Goal: Information Seeking & Learning: Learn about a topic

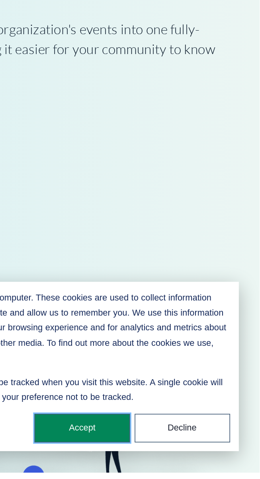
click at [155, 450] on button "Accept" at bounding box center [154, 452] width 57 height 17
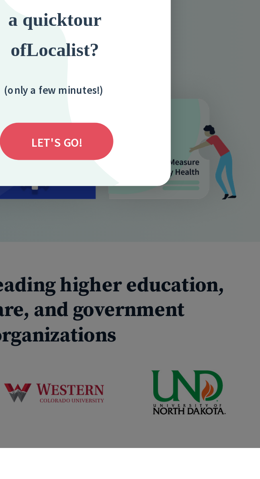
scroll to position [211, 0]
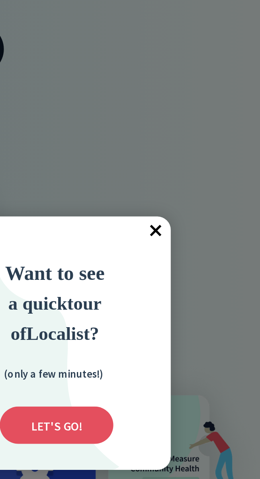
click at [191, 171] on span "×" at bounding box center [190, 172] width 17 height 17
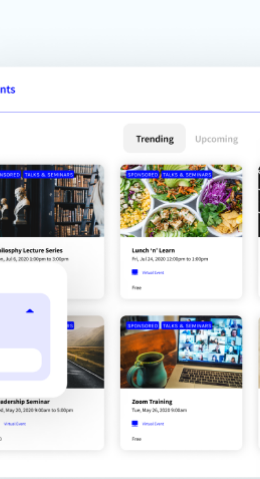
scroll to position [703, 0]
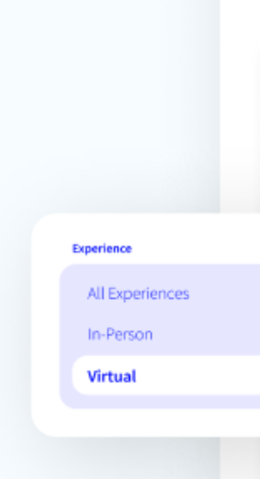
click at [43, 405] on img at bounding box center [130, 392] width 222 height 156
click at [47, 405] on img at bounding box center [130, 392] width 222 height 156
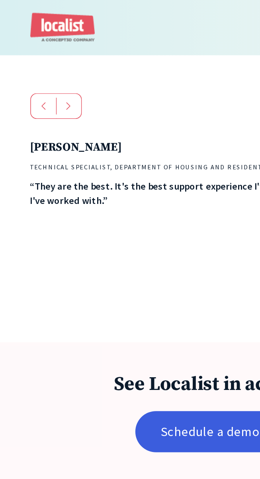
scroll to position [2094, 0]
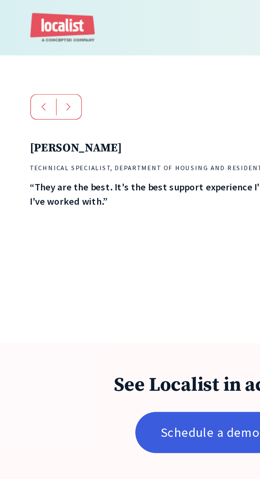
click at [44, 93] on strong "Andres Reid" at bounding box center [47, 91] width 56 height 9
click at [35, 96] on strong "Andres Reid" at bounding box center [47, 91] width 56 height 9
click at [44, 68] on img "next slide" at bounding box center [42, 66] width 3 height 5
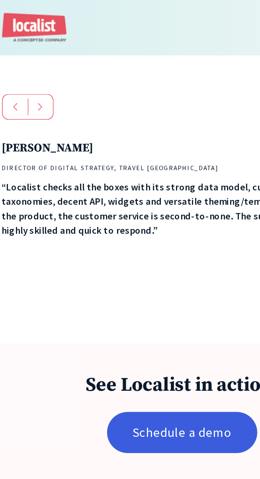
click at [44, 68] on img "next slide" at bounding box center [42, 66] width 3 height 5
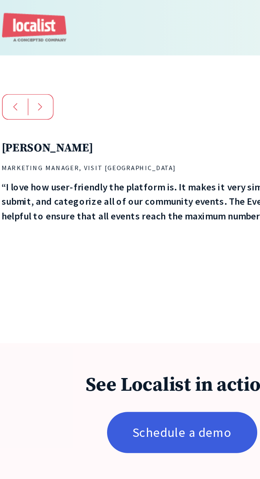
click at [44, 68] on img "next slide" at bounding box center [42, 66] width 3 height 5
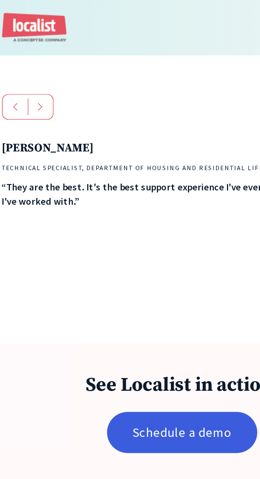
click at [42, 68] on img "next slide" at bounding box center [42, 66] width 3 height 5
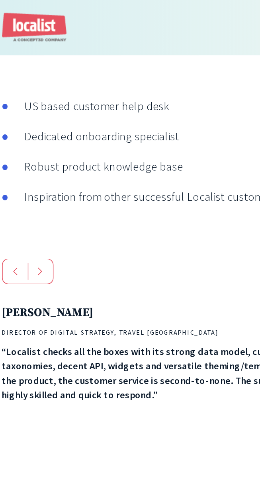
scroll to position [1992, 0]
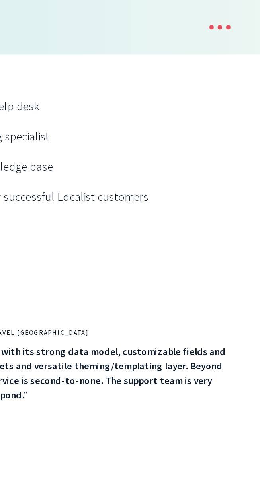
click at [229, 19] on div "menu" at bounding box center [228, 17] width 3 height 3
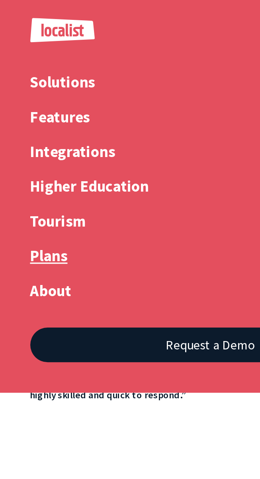
click at [34, 157] on link "Plans" at bounding box center [130, 164] width 223 height 21
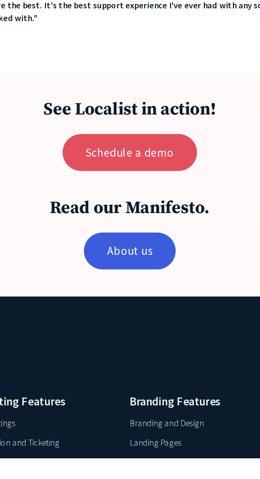
scroll to position [805, 0]
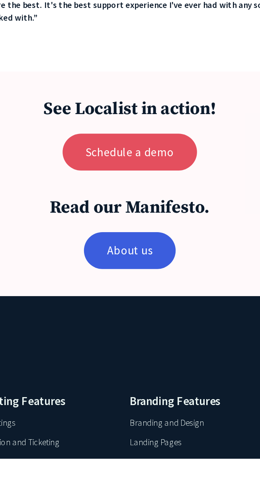
click at [159, 473] on div "Landing Pages" at bounding box center [147, 467] width 35 height 9
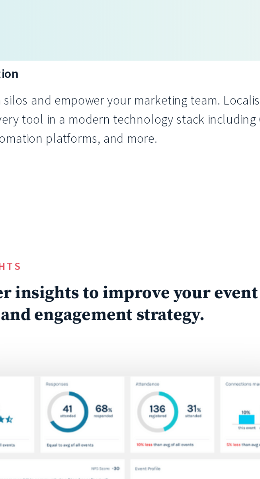
scroll to position [1473, 0]
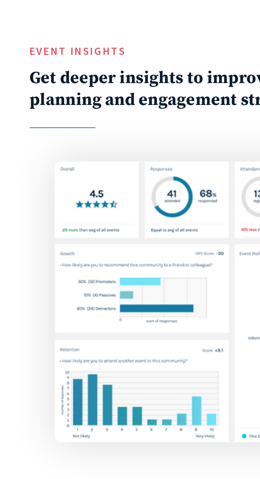
click at [63, 420] on h6 "Return-on-Events" at bounding box center [70, 425] width 102 height 11
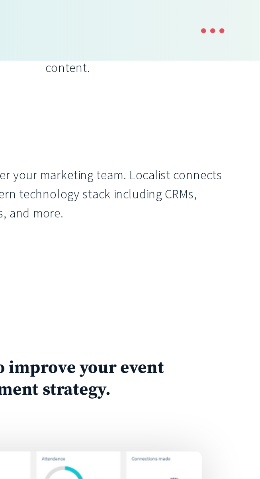
scroll to position [1460, 0]
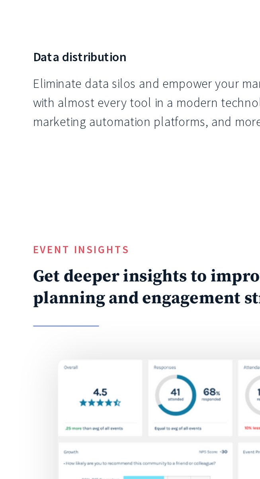
click at [53, 190] on h5 "Event INSIGHTS" at bounding box center [130, 194] width 223 height 9
click at [39, 203] on h2 "Get deeper insights to improve your event planning and engagement strategy." at bounding box center [130, 215] width 223 height 25
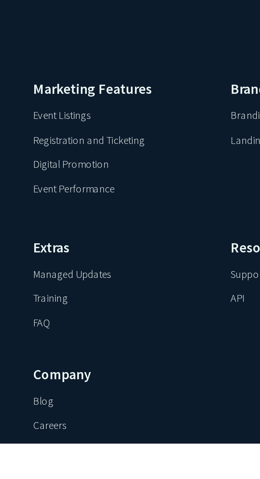
scroll to position [3481, 0]
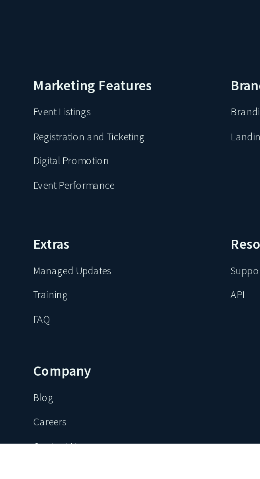
click at [25, 449] on div "Blog" at bounding box center [25, 453] width 12 height 9
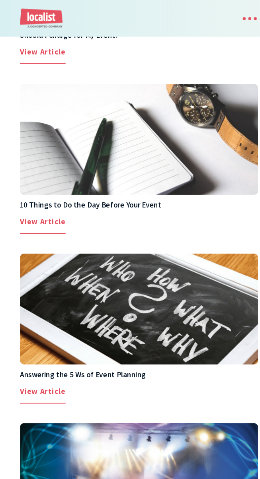
scroll to position [3129, 0]
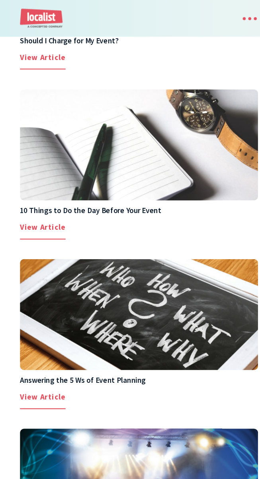
click at [62, 377] on div "View Article" at bounding box center [40, 370] width 43 height 13
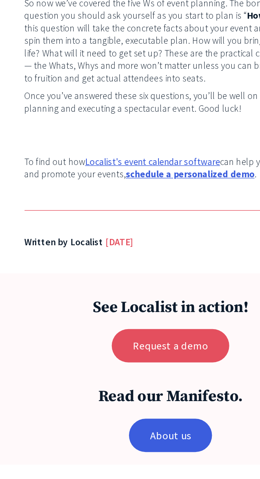
scroll to position [1037, 0]
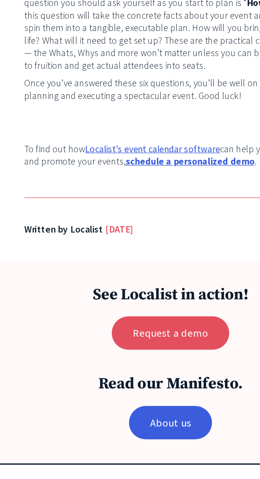
click at [91, 410] on h3 "Read our Manifesto." at bounding box center [130, 417] width 110 height 15
click at [94, 294] on div "[DATE]" at bounding box center [90, 299] width 21 height 11
click at [102, 294] on div "[DATE]" at bounding box center [90, 299] width 21 height 11
click at [155, 234] on link "Localist's event calendar software" at bounding box center [116, 239] width 103 height 10
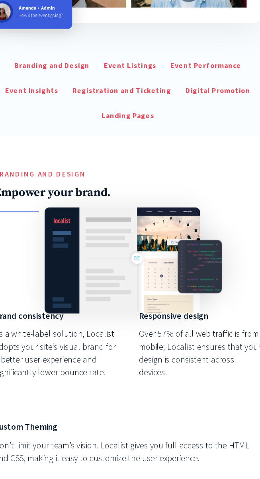
scroll to position [299, 0]
